Goal: Task Accomplishment & Management: Use online tool/utility

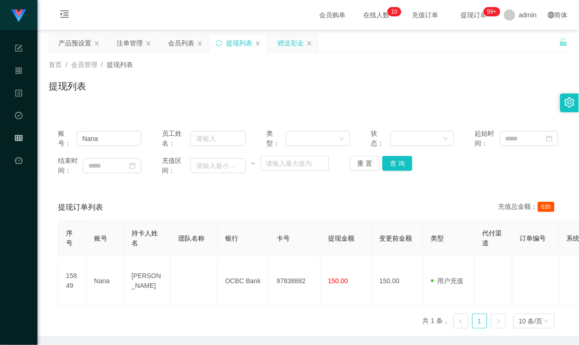
click at [289, 43] on div "赠送彩金" at bounding box center [290, 43] width 26 height 18
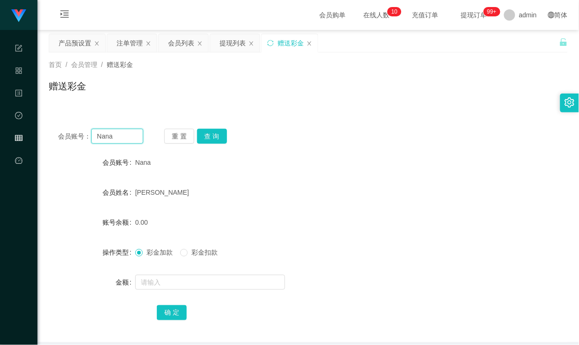
drag, startPoint x: 123, startPoint y: 136, endPoint x: 40, endPoint y: 139, distance: 82.9
click at [40, 139] on main "关闭左侧 关闭右侧 关闭其它 刷新页面 产品预设置 注单管理 会员列表 提现列表 赠送彩金 首页 / 会员管理 / 赠送彩金 / 赠送彩金 会员账号： [PE…" at bounding box center [307, 186] width 541 height 312
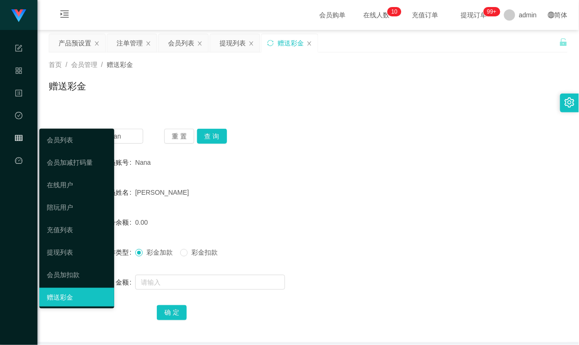
click at [305, 183] on div "[PERSON_NAME]" at bounding box center [286, 192] width 303 height 19
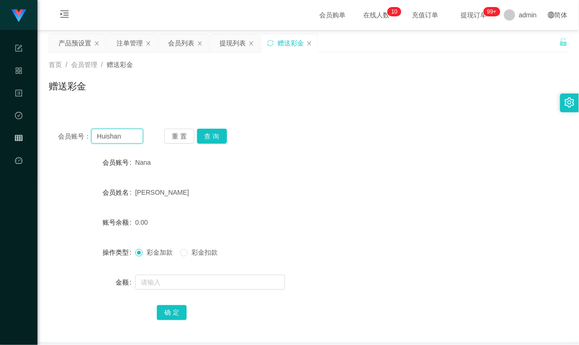
click at [133, 137] on input "Huishan" at bounding box center [116, 136] width 51 height 15
type input "Huishan123"
click at [219, 139] on button "查 询" at bounding box center [212, 136] width 30 height 15
click at [231, 44] on div "提现列表" at bounding box center [232, 43] width 26 height 18
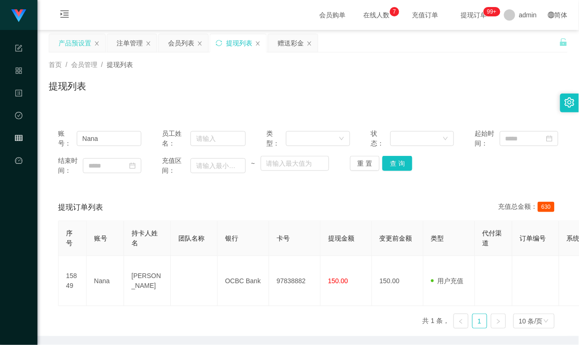
click at [63, 44] on div "产品预设置" at bounding box center [74, 43] width 33 height 18
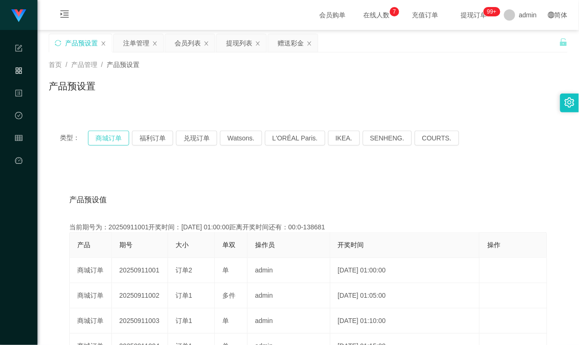
click at [96, 136] on button "商城订单" at bounding box center [108, 138] width 41 height 15
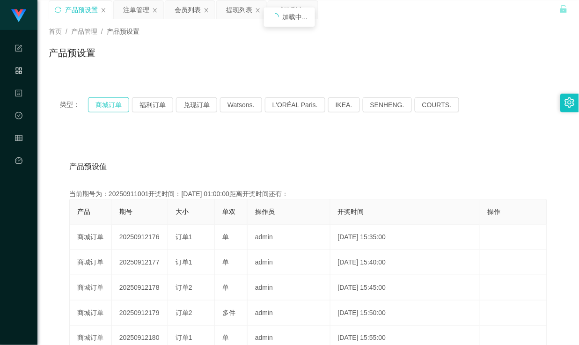
scroll to position [52, 0]
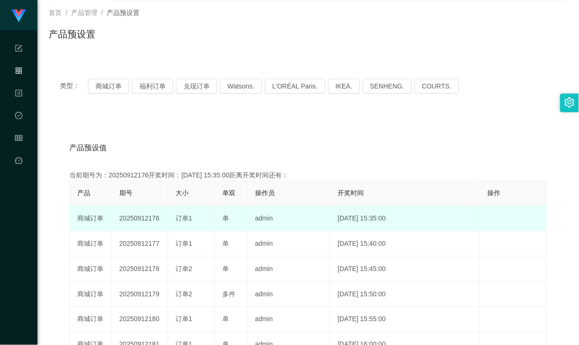
drag, startPoint x: 175, startPoint y: 214, endPoint x: 209, endPoint y: 216, distance: 34.7
click at [209, 216] on td "订单1" at bounding box center [191, 218] width 47 height 25
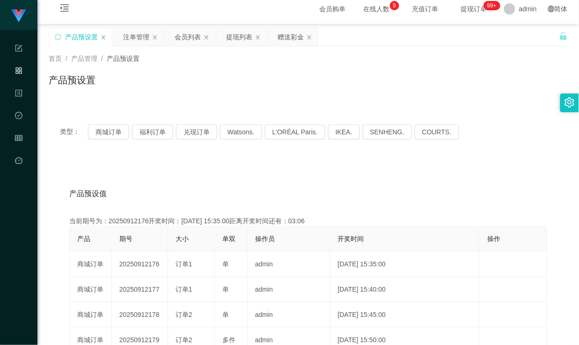
scroll to position [0, 0]
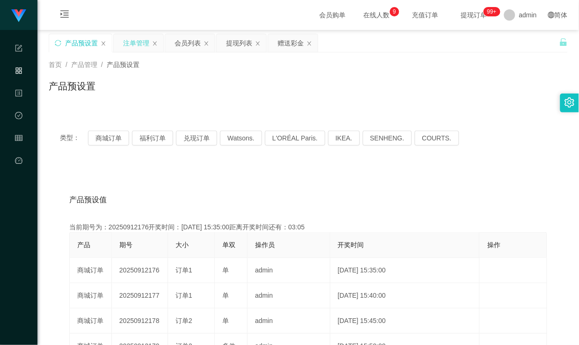
click at [133, 44] on div "注单管理" at bounding box center [136, 43] width 26 height 18
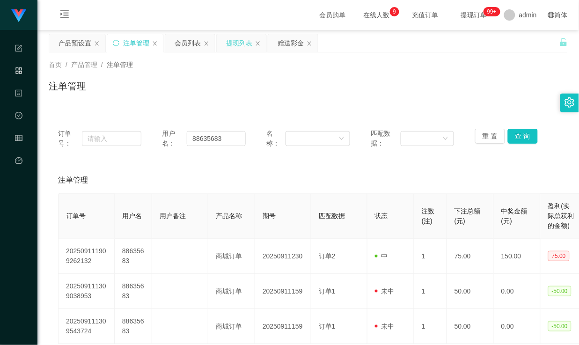
click at [241, 44] on div "提现列表" at bounding box center [239, 43] width 26 height 18
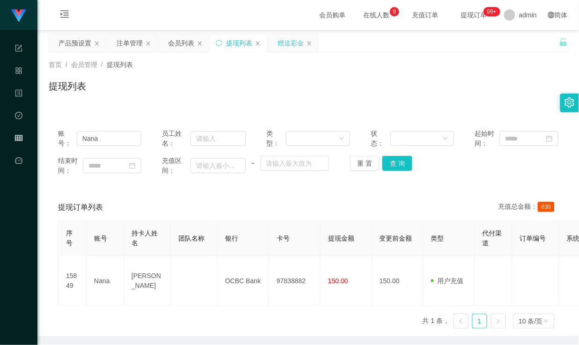
click at [292, 50] on div "赠送彩金" at bounding box center [290, 43] width 26 height 18
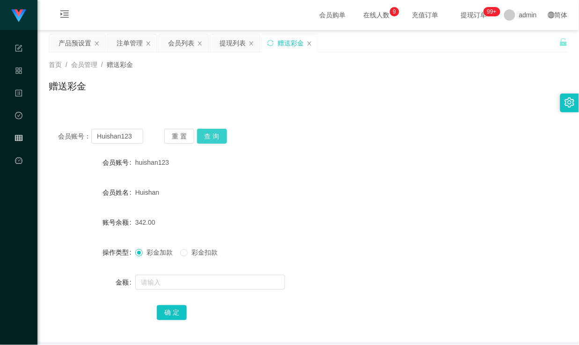
click at [211, 138] on button "查 询" at bounding box center [212, 136] width 30 height 15
click at [221, 135] on button "查 询" at bounding box center [212, 136] width 30 height 15
click at [119, 137] on input "Huishan123" at bounding box center [116, 136] width 51 height 15
click at [262, 129] on div "会员账号： Huishan123 重 置 查 询" at bounding box center [308, 136] width 519 height 15
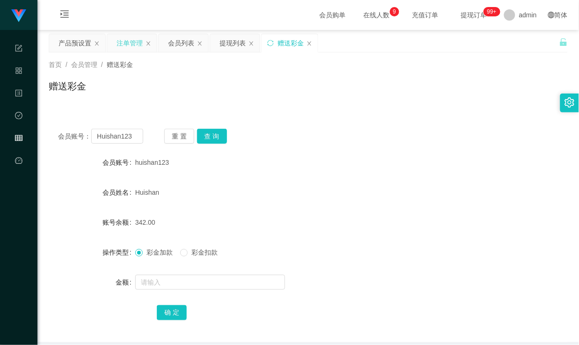
click at [131, 46] on div "注单管理" at bounding box center [130, 43] width 26 height 18
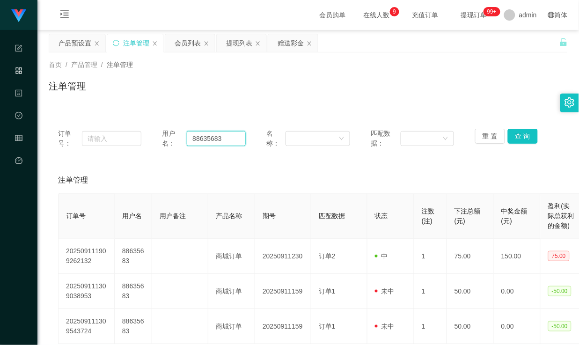
click at [207, 142] on input "88635683" at bounding box center [216, 138] width 58 height 15
paste input "Huishan12"
type input "Huishan123"
click at [518, 138] on button "查 询" at bounding box center [523, 136] width 30 height 15
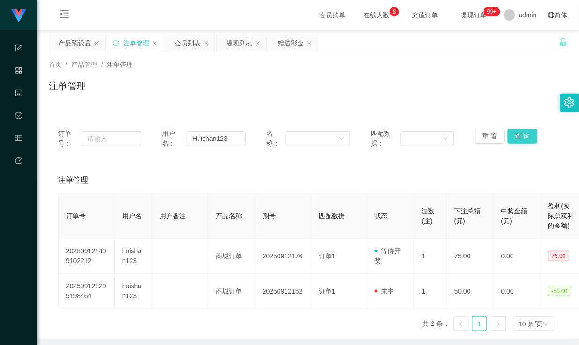
click at [516, 134] on button "查 询" at bounding box center [523, 136] width 30 height 15
click at [521, 130] on button "查 询" at bounding box center [523, 136] width 30 height 15
click at [286, 43] on div "赠送彩金" at bounding box center [290, 43] width 26 height 18
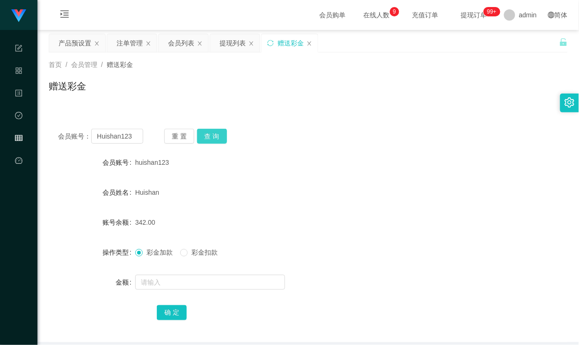
click at [218, 134] on button "查 询" at bounding box center [212, 136] width 30 height 15
click at [217, 130] on button "查 询" at bounding box center [212, 136] width 30 height 15
click at [213, 138] on button "查 询" at bounding box center [212, 136] width 30 height 15
